Goal: Information Seeking & Learning: Learn about a topic

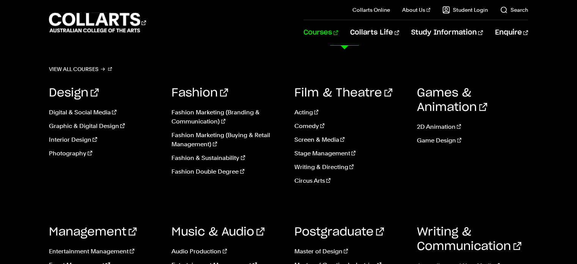
click at [338, 36] on link "Courses" at bounding box center [321, 32] width 35 height 25
click at [199, 171] on link "Fashion Double Degree" at bounding box center [227, 171] width 111 height 9
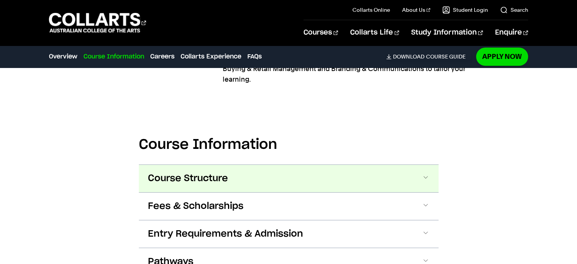
scroll to position [797, 0]
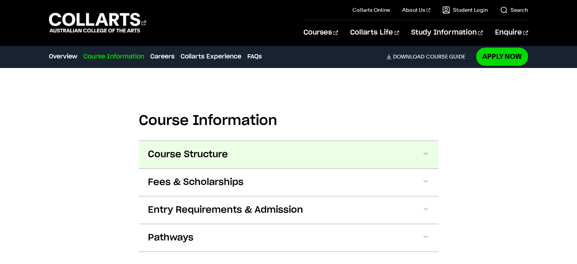
click at [319, 141] on button "Course Structure" at bounding box center [289, 154] width 300 height 27
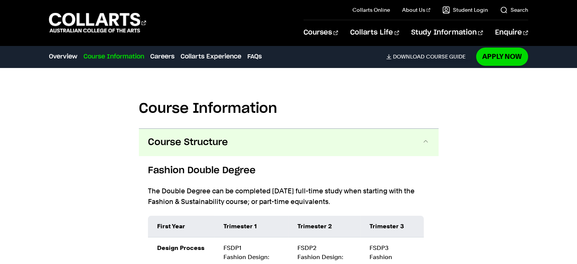
scroll to position [782, 0]
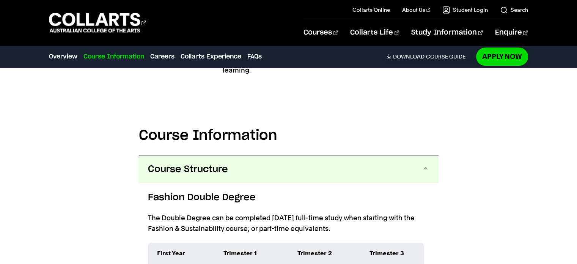
click at [384, 156] on button "Course Structure" at bounding box center [289, 169] width 300 height 27
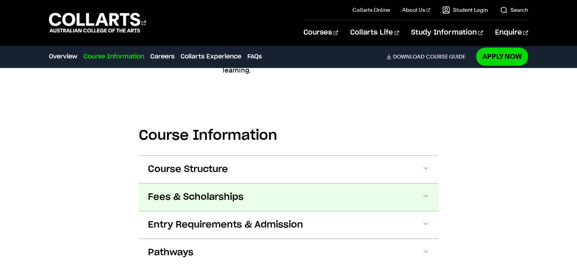
click at [210, 191] on span "Fees & Scholarships" at bounding box center [196, 197] width 96 height 12
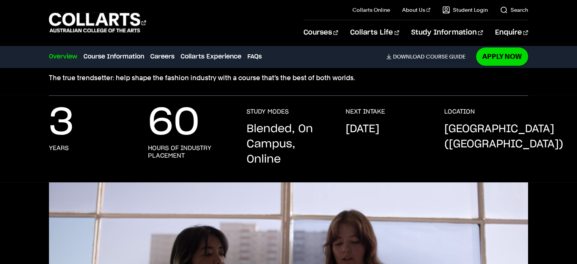
scroll to position [0, 0]
